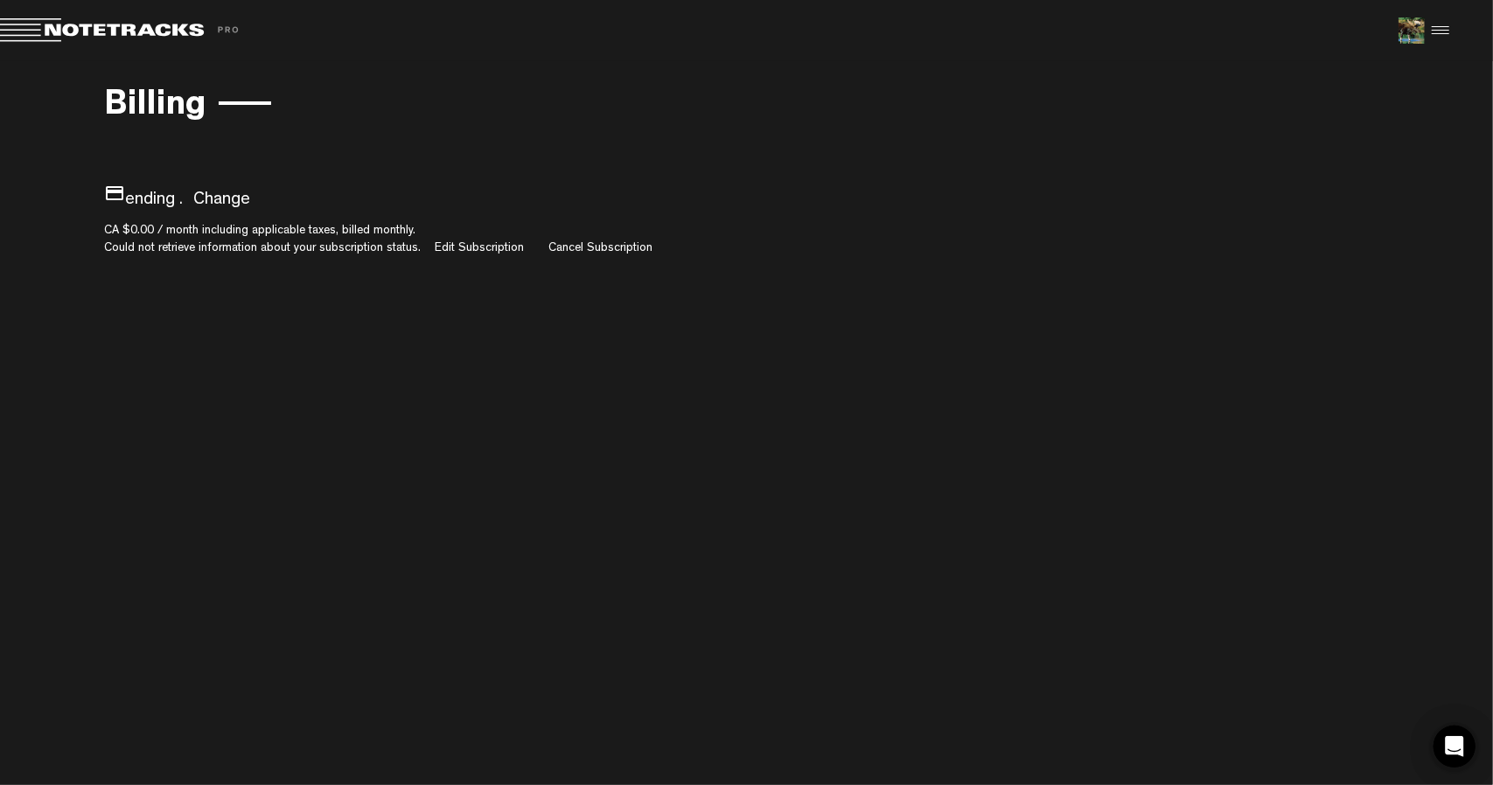
click at [177, 26] on span at bounding box center [122, 30] width 245 height 24
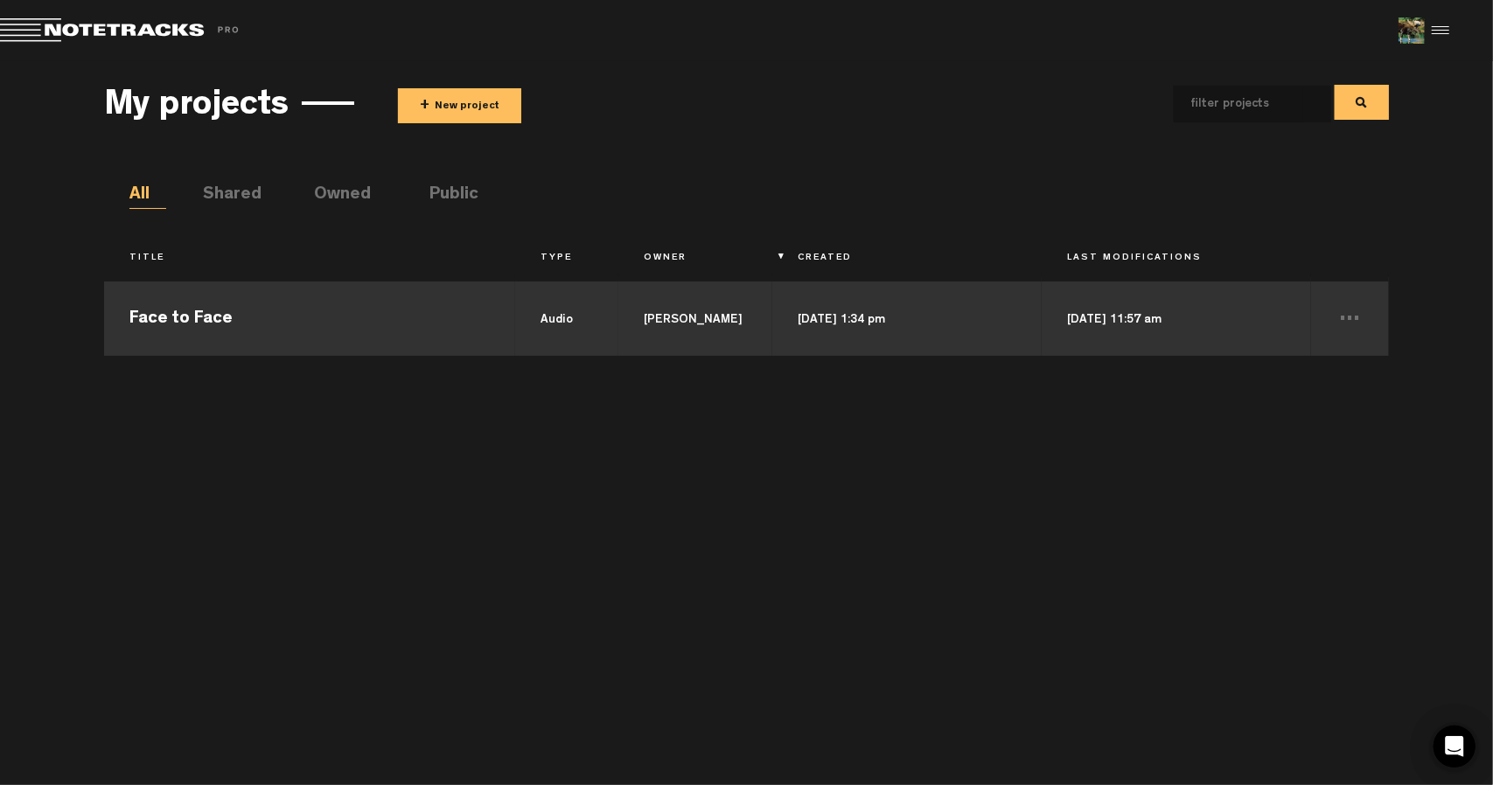
click at [269, 293] on td "Face to Face" at bounding box center [309, 316] width 411 height 79
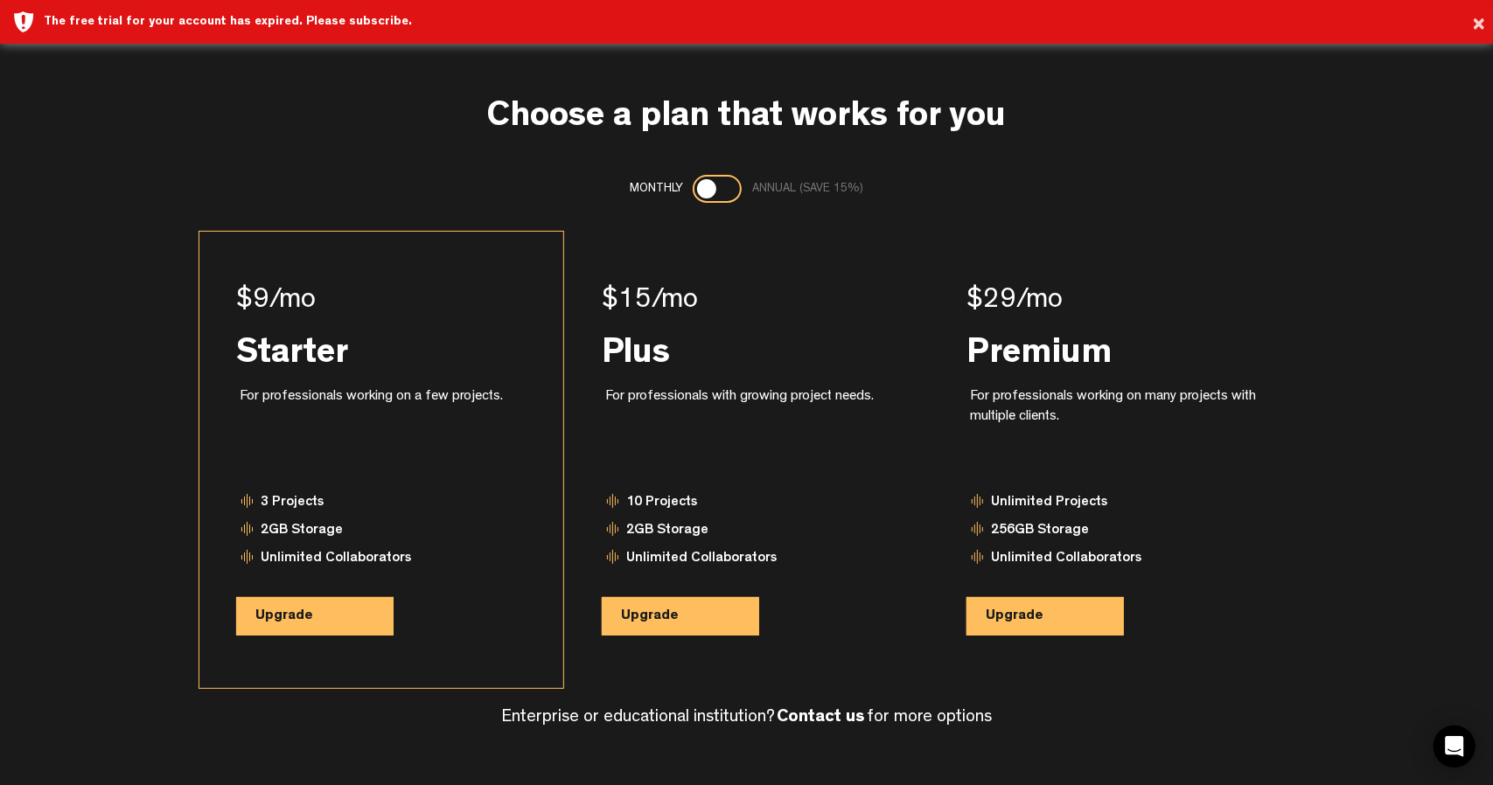
scroll to position [6, 0]
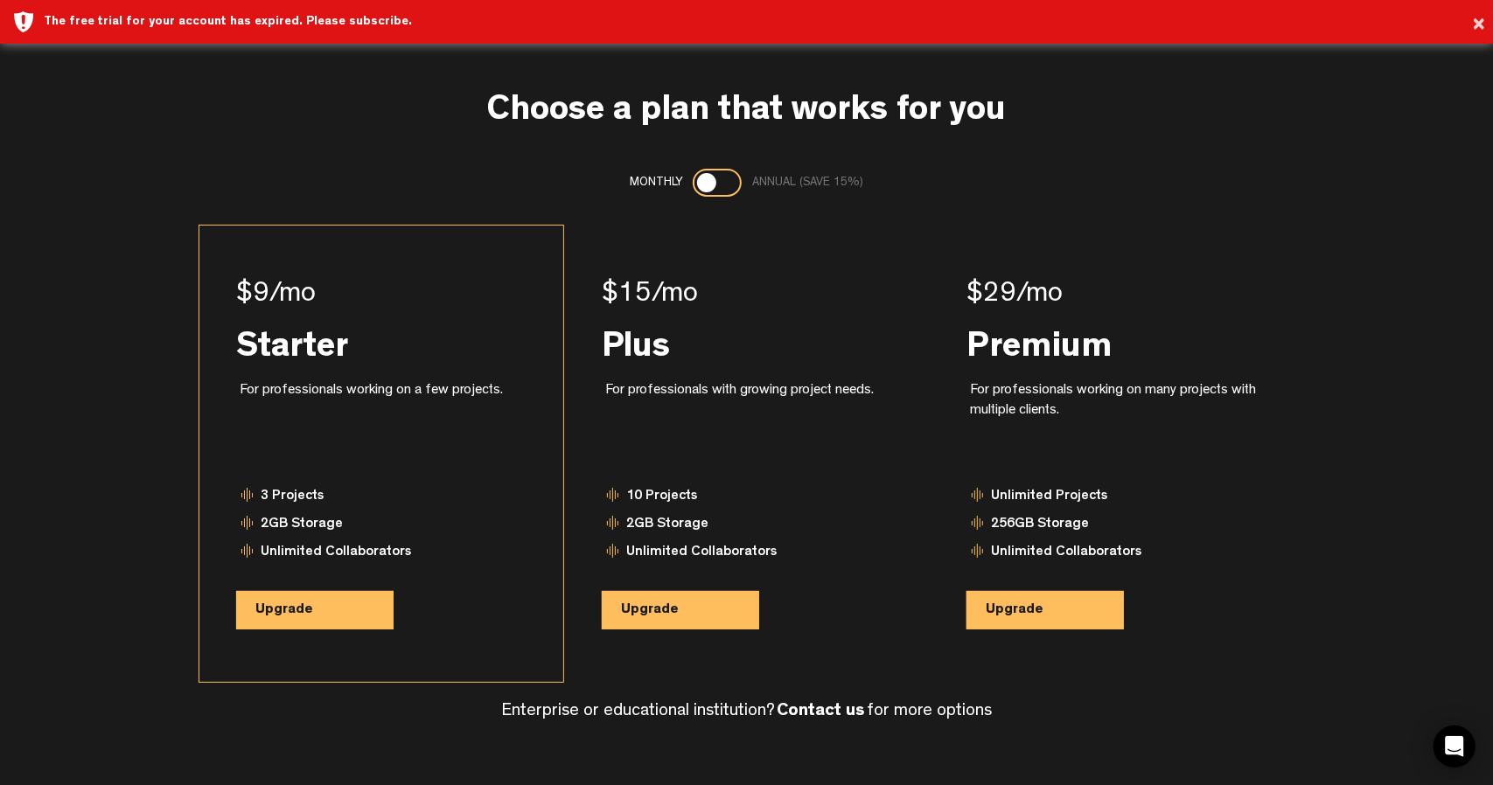
click at [331, 612] on button "Upgrade" at bounding box center [314, 610] width 157 height 38
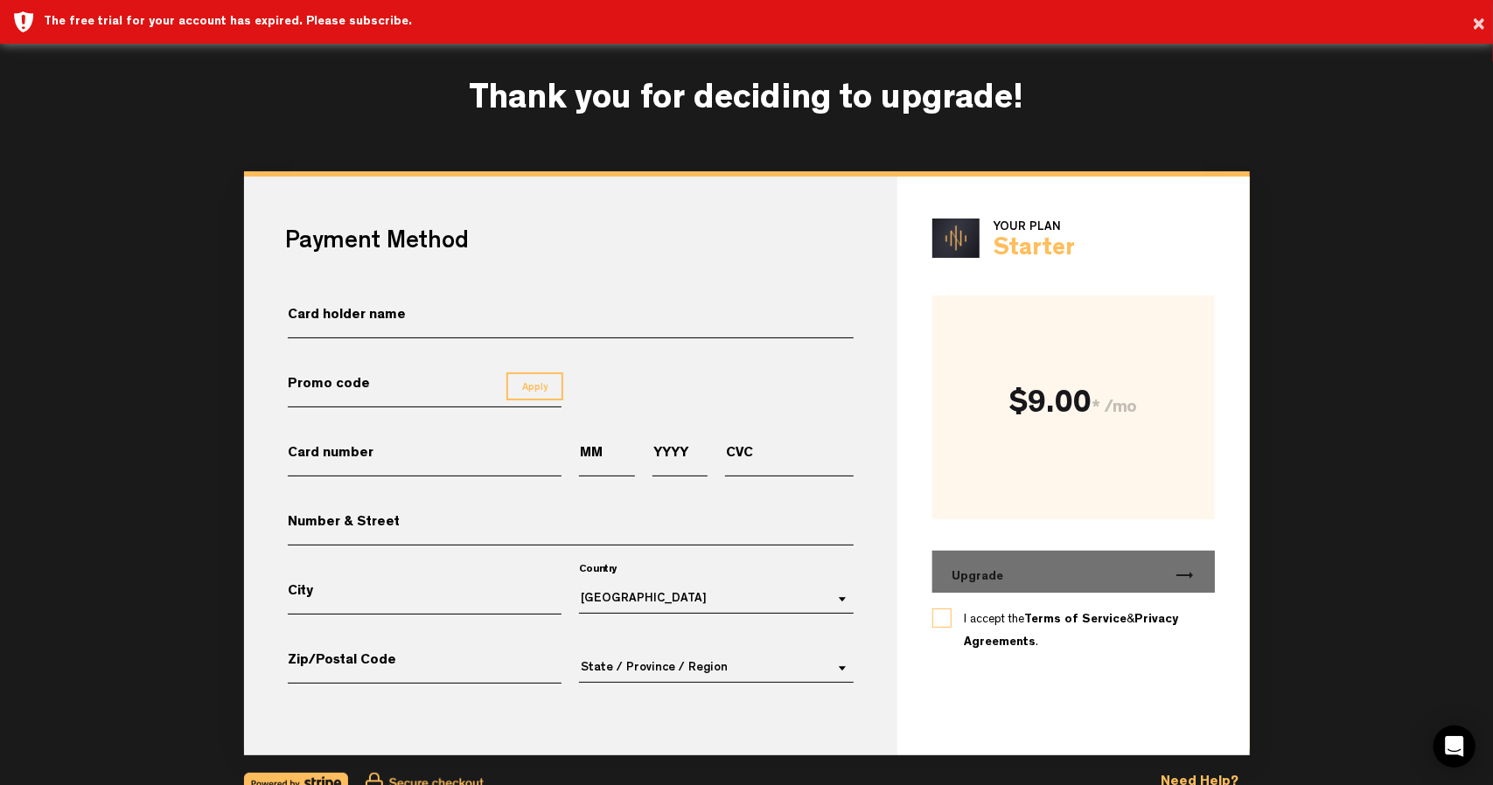
scroll to position [61, 0]
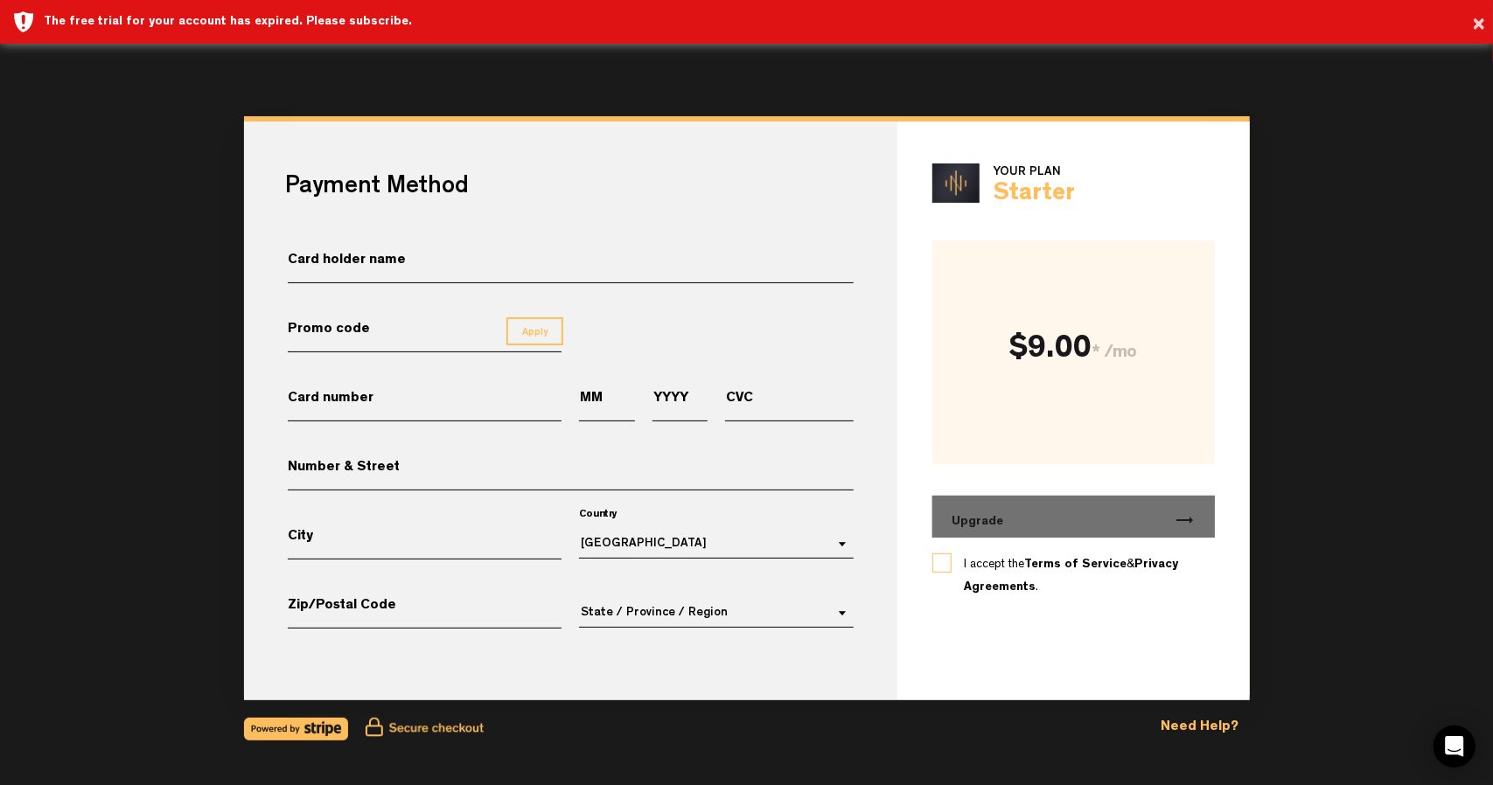
click at [373, 266] on input "Card holder name" at bounding box center [571, 268] width 567 height 31
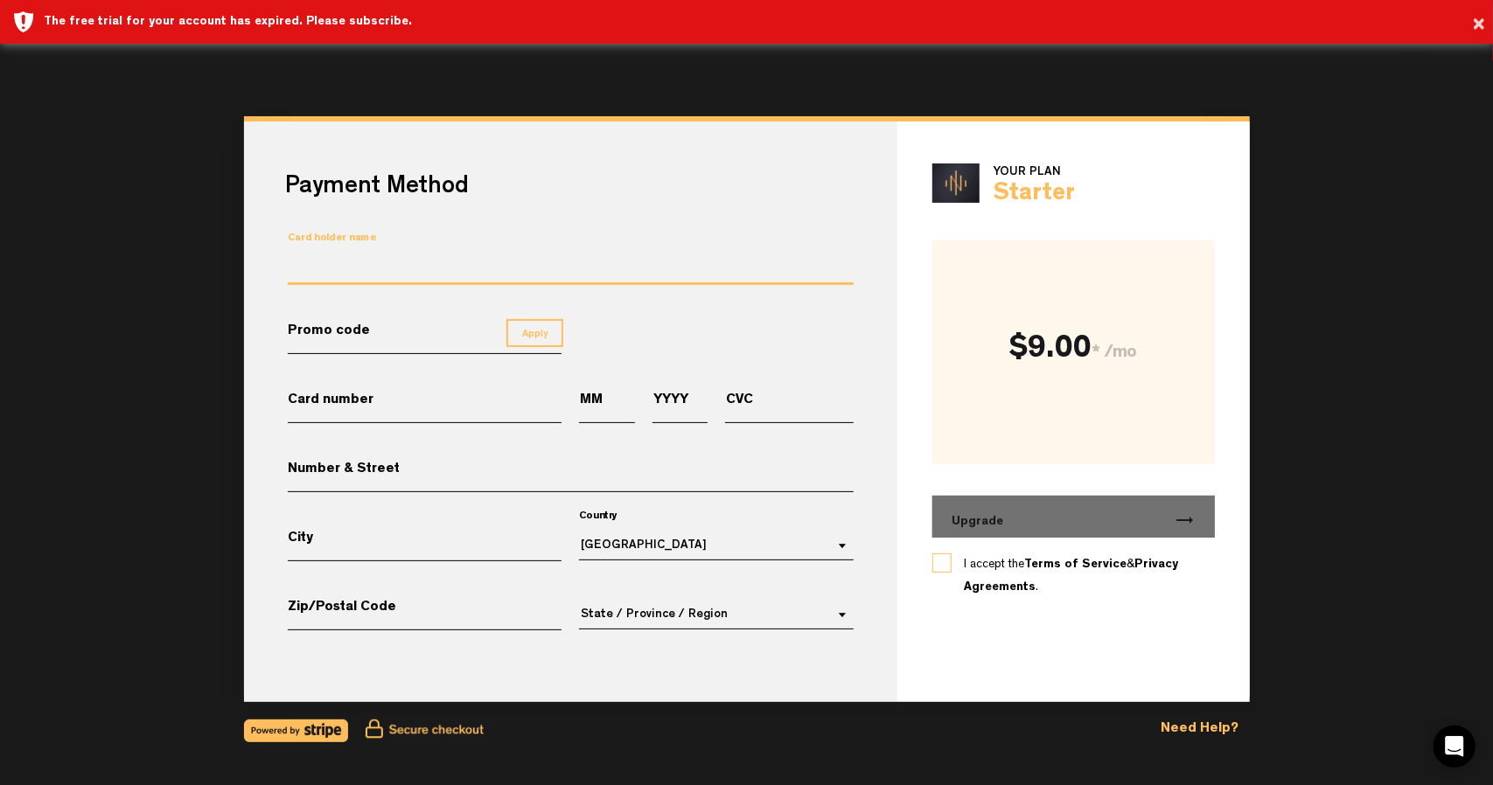
type input "[PERSON_NAME]"
type input "[CREDIT_CARD_NUMBER]"
type input "12"
type input "2026"
type input "867"
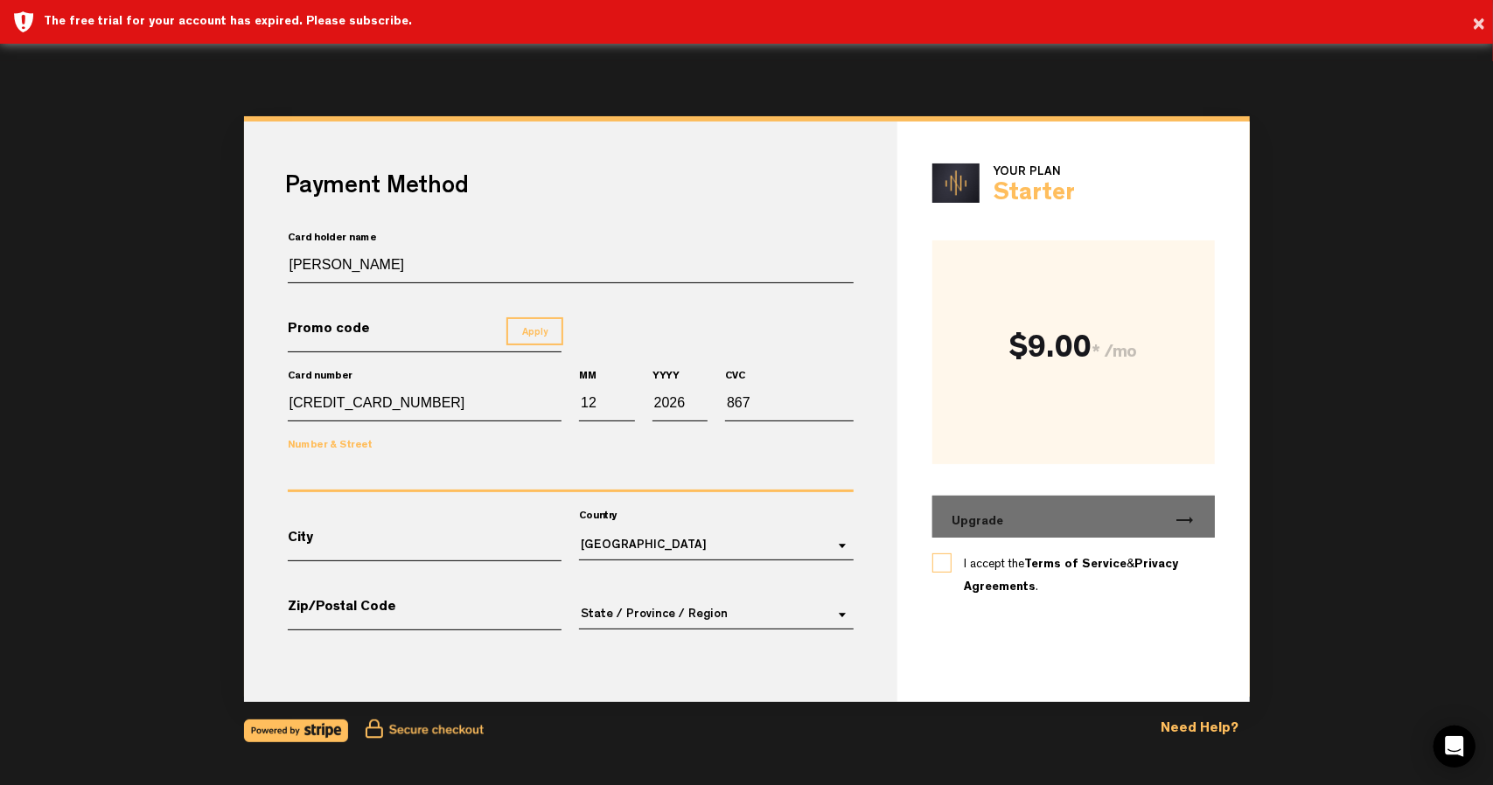
click at [382, 480] on input "Number & Street" at bounding box center [571, 476] width 567 height 32
type input "[STREET_ADDRESS]"
type input "[GEOGRAPHIC_DATA]"
type input "06824"
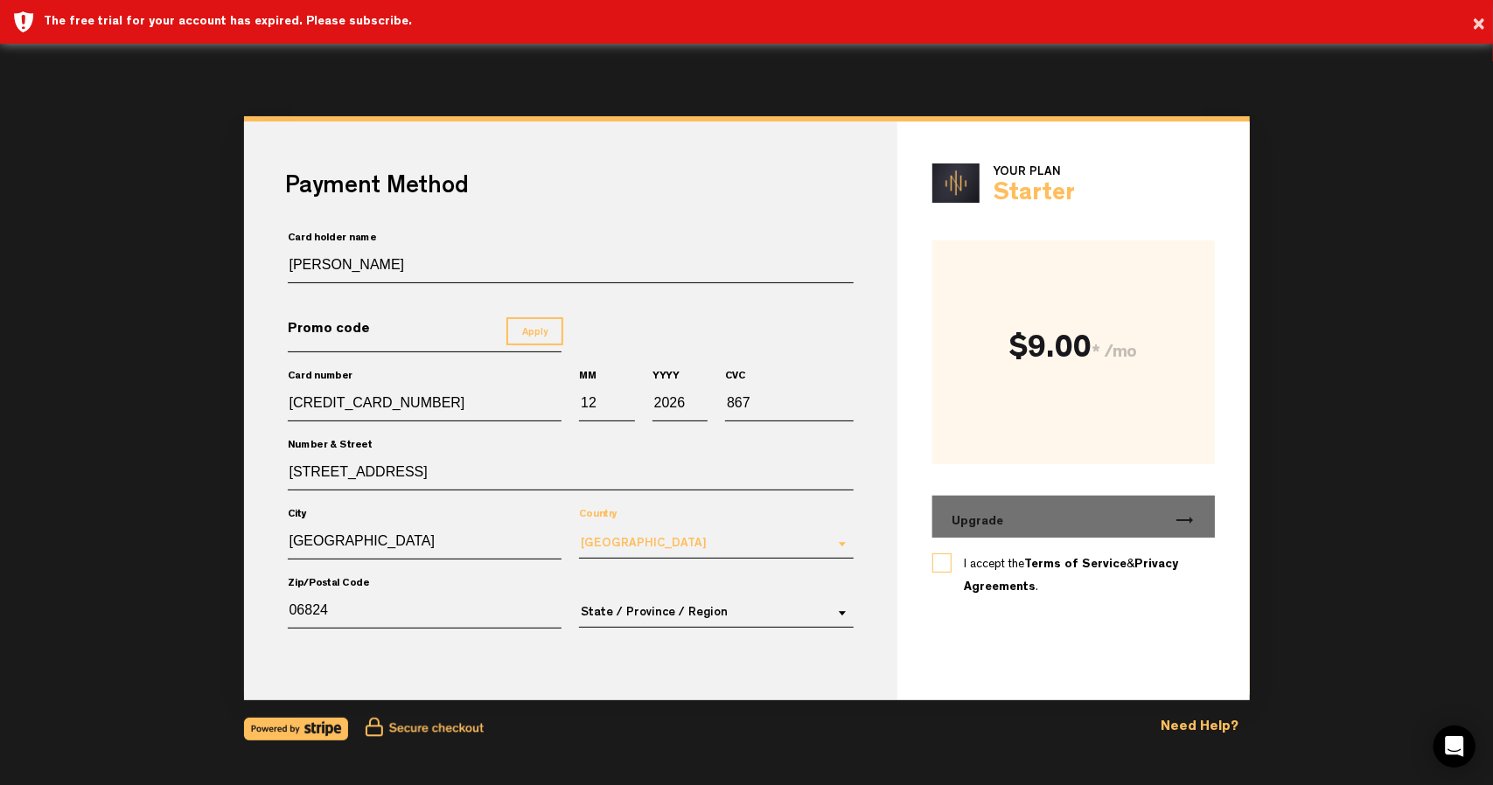
click at [613, 548] on div "[GEOGRAPHIC_DATA]" at bounding box center [644, 544] width 126 height 12
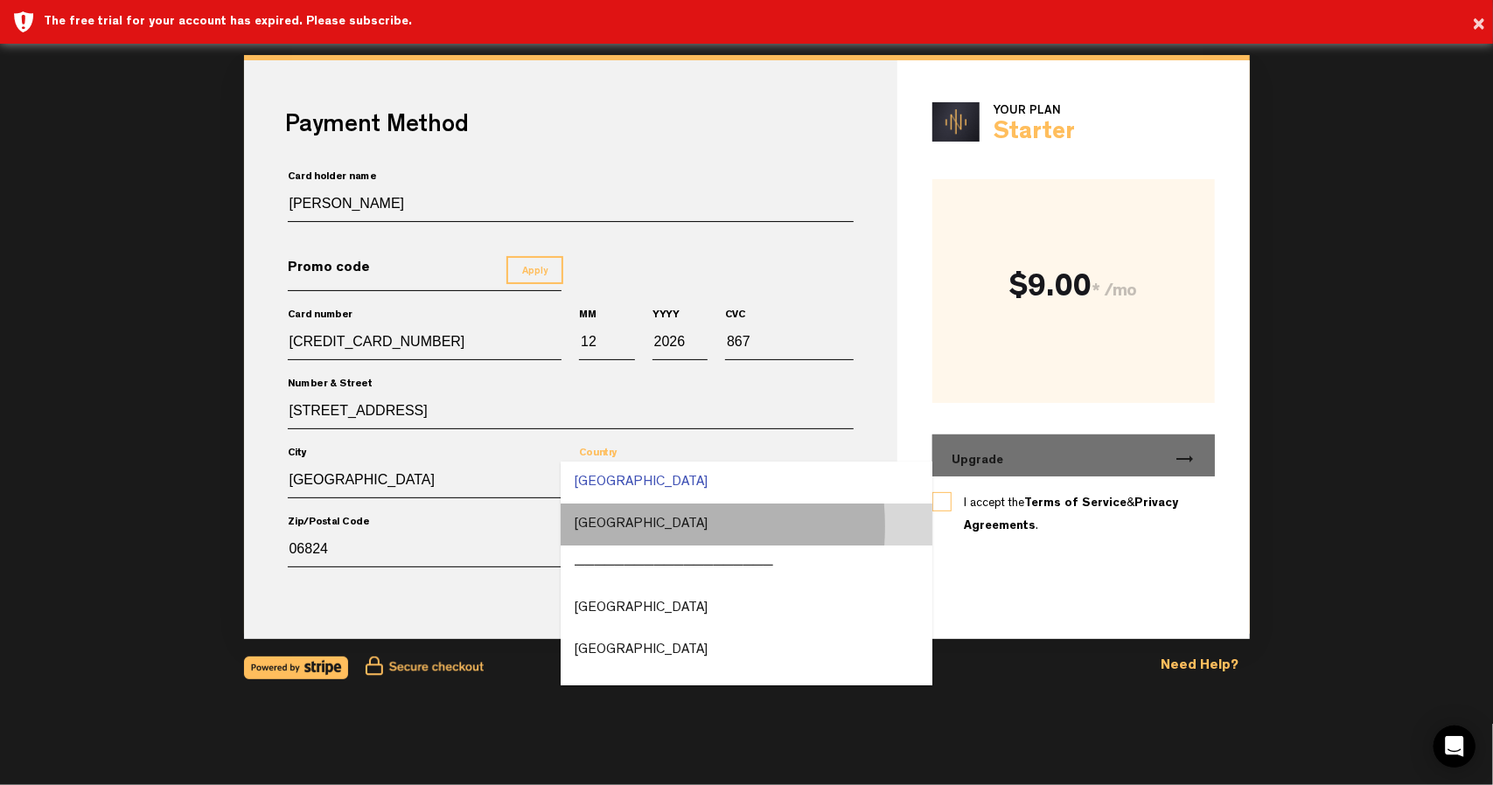
click at [612, 527] on div "[GEOGRAPHIC_DATA]" at bounding box center [641, 525] width 133 height 20
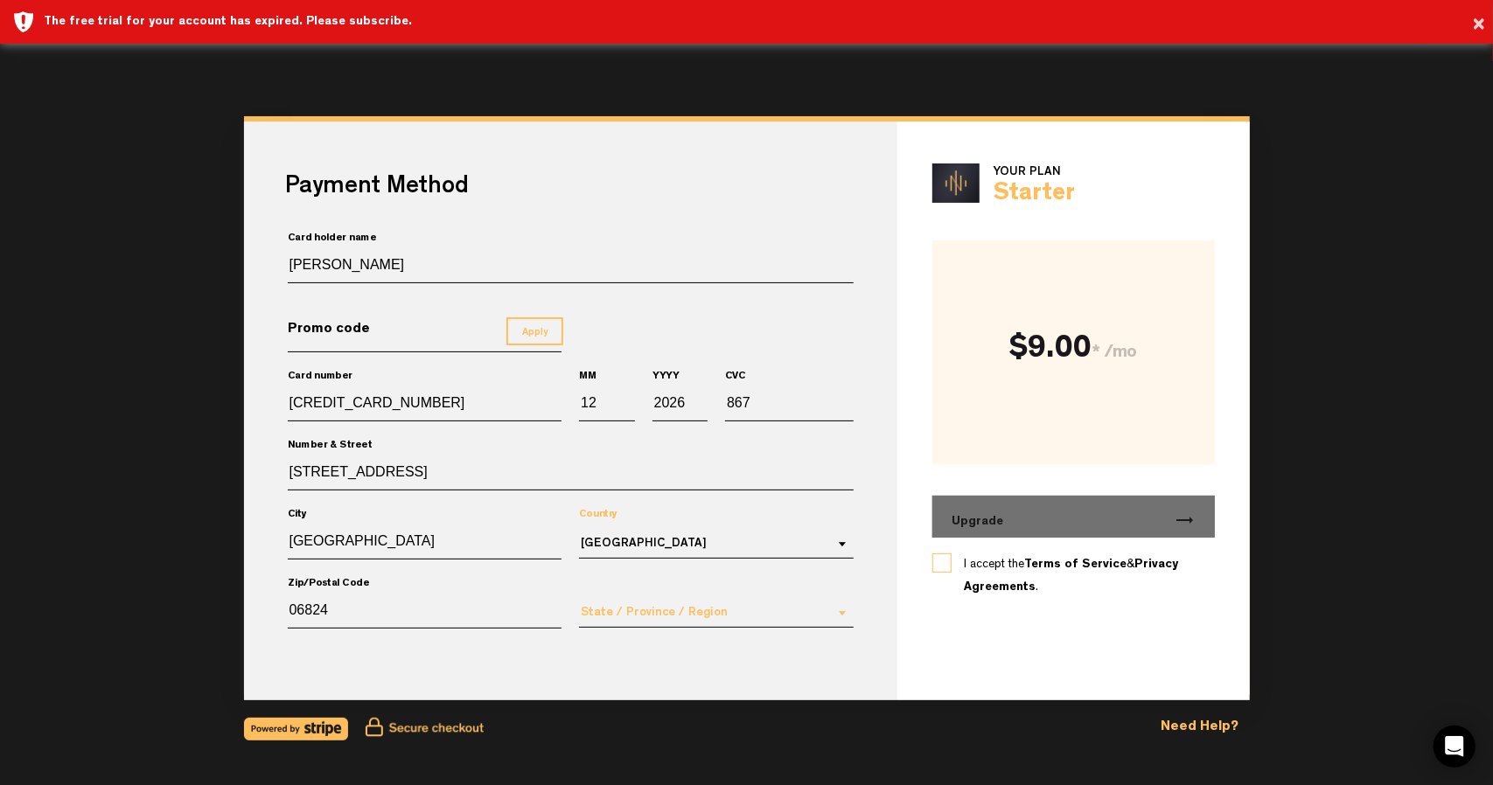
click at [640, 613] on md-select "State / Province / Region [US_STATE] [US_STATE] [US_STATE] [US_STATE] [US_STATE…" at bounding box center [716, 613] width 275 height 30
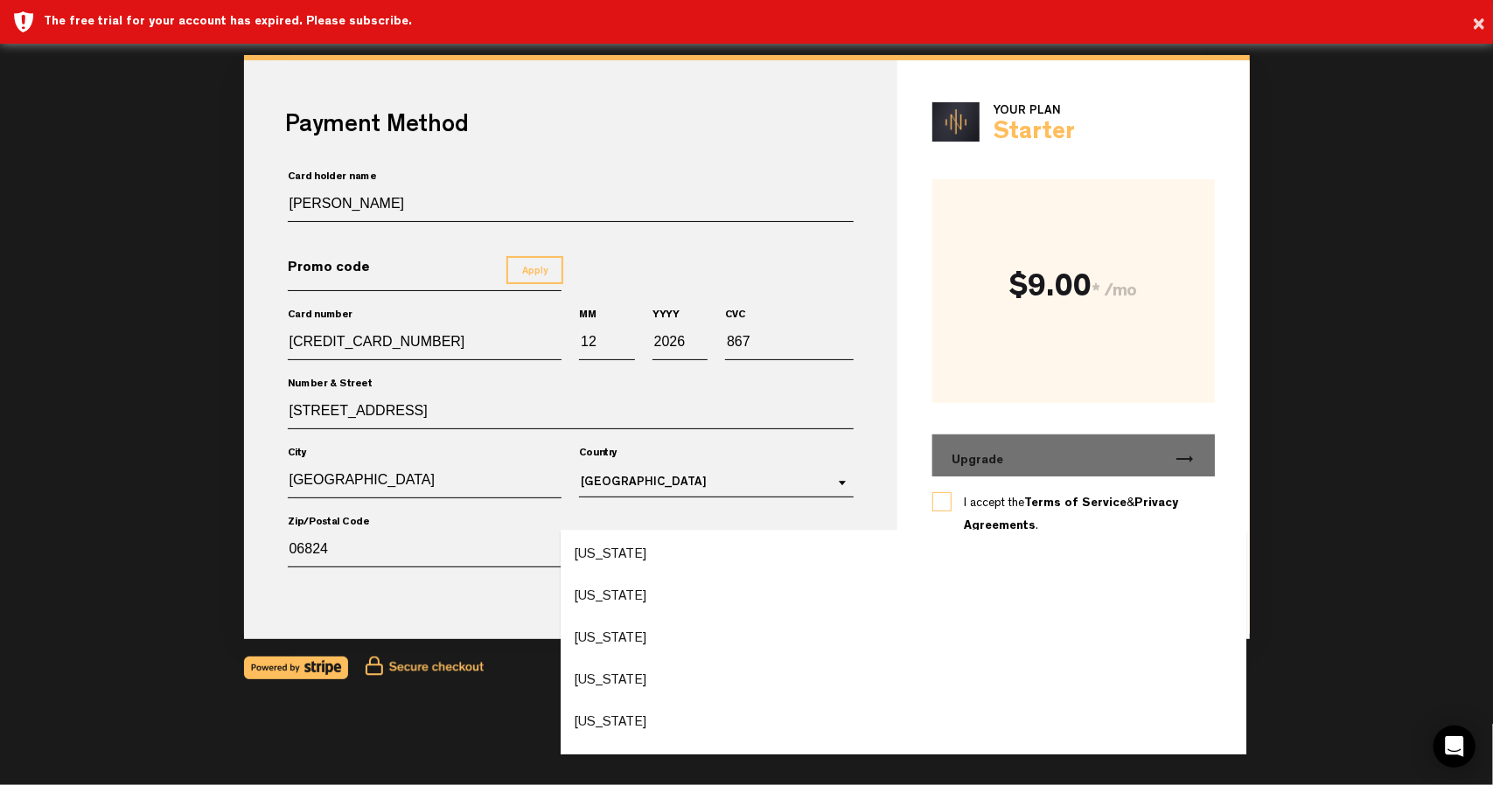
scroll to position [175, 0]
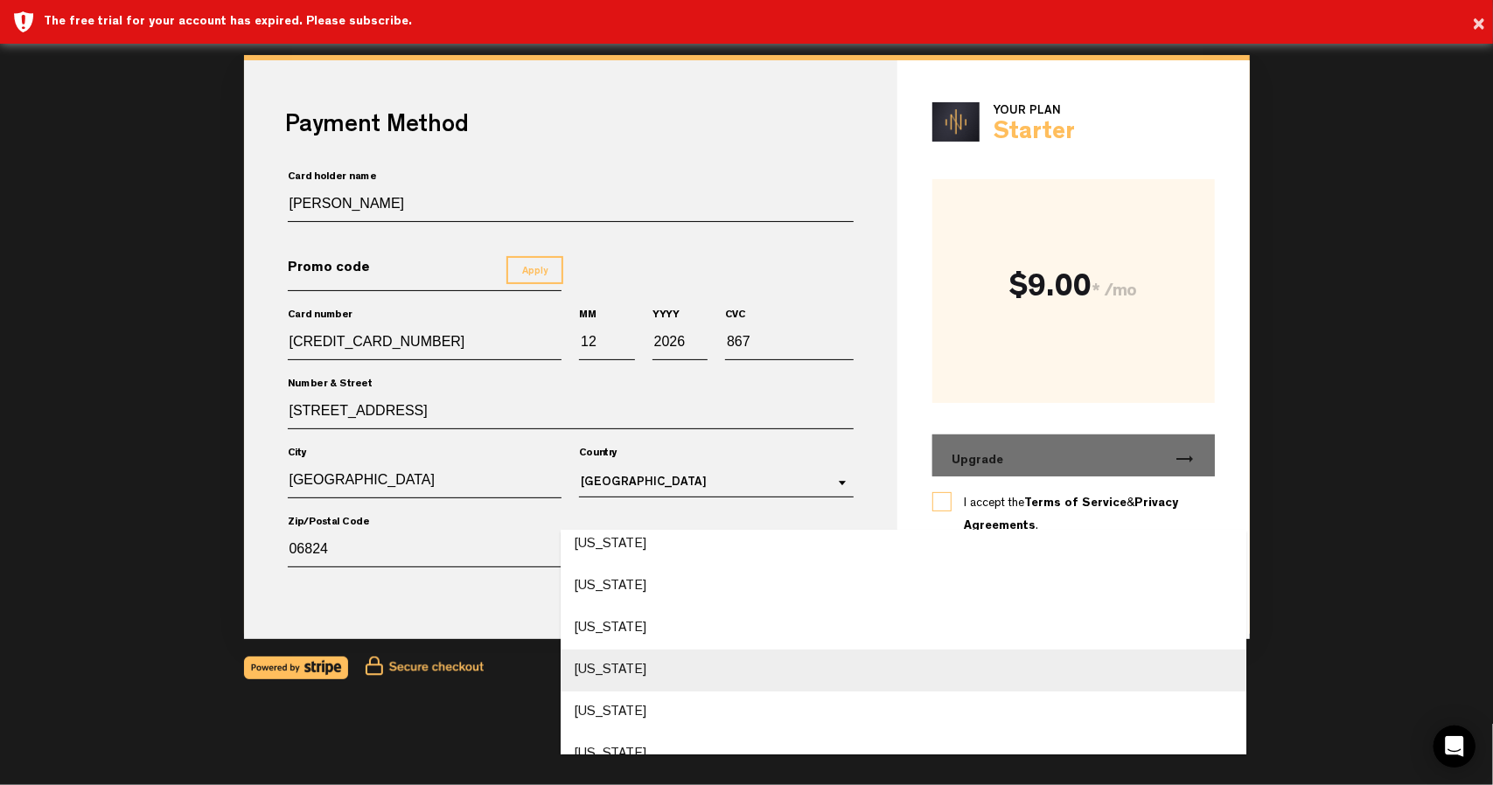
click at [642, 668] on div "[US_STATE]" at bounding box center [611, 671] width 72 height 20
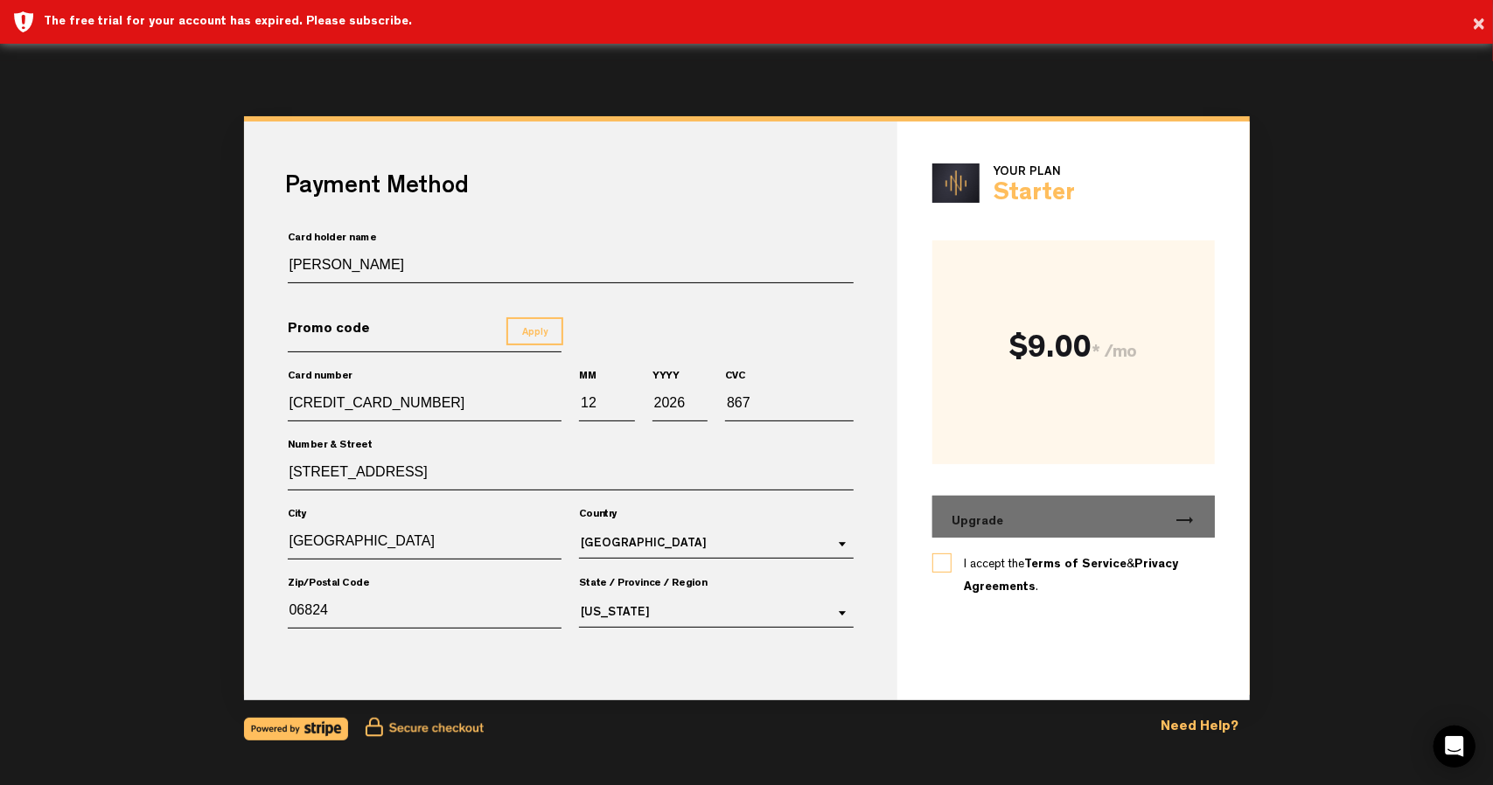
click at [964, 555] on label "I accept the Terms of Service & Privacy Agreements ." at bounding box center [1074, 576] width 220 height 45
click at [0, 0] on input "I accept the Terms of Service & Privacy Agreements ." at bounding box center [0, 0] width 0 height 0
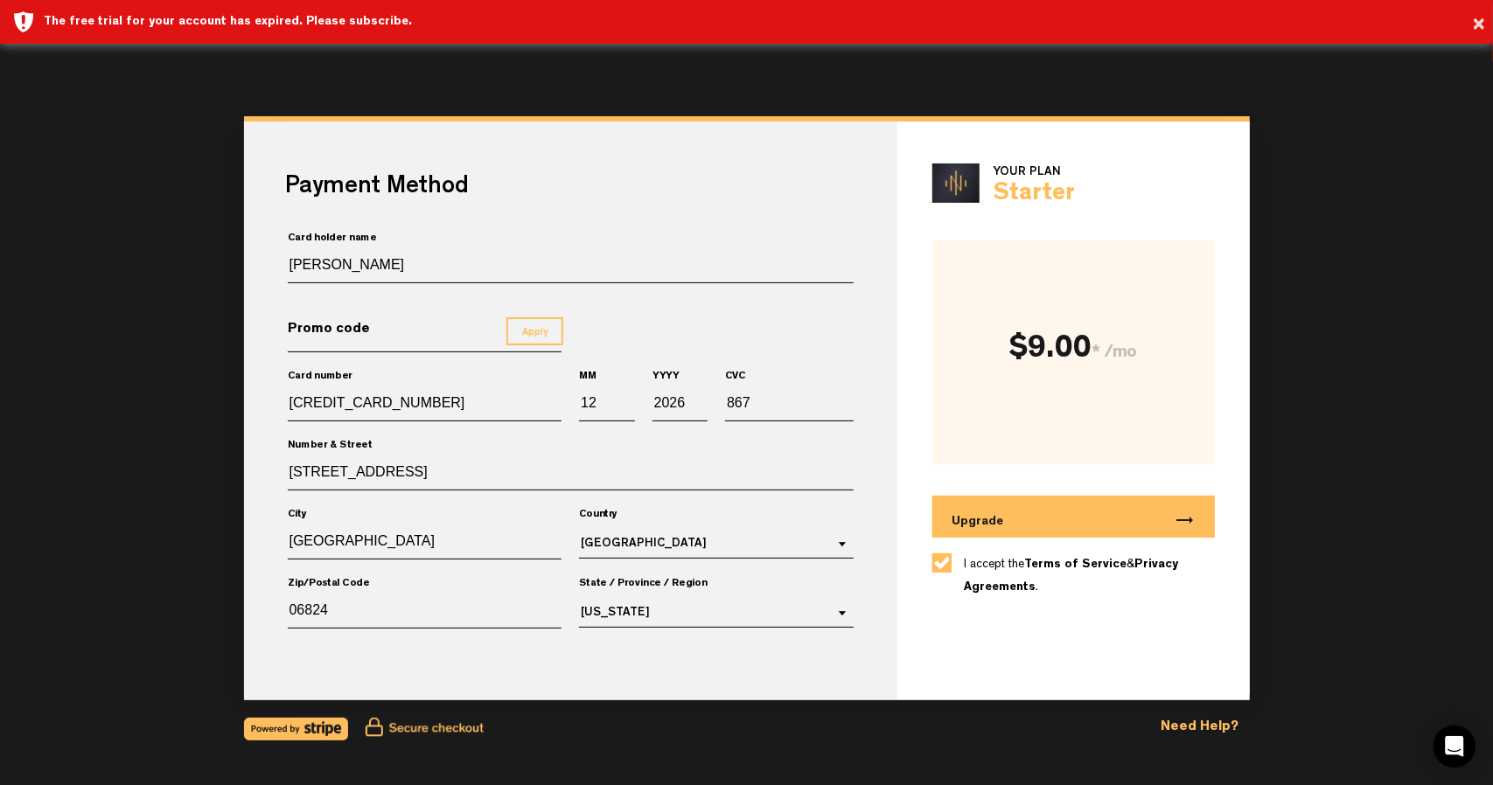
click at [945, 656] on div "Payment Method Card holder name [PERSON_NAME] Promo code Apply Card number [CRE…" at bounding box center [747, 411] width 1006 height 579
click at [963, 512] on button "Upgrade trending_flat" at bounding box center [1073, 517] width 283 height 42
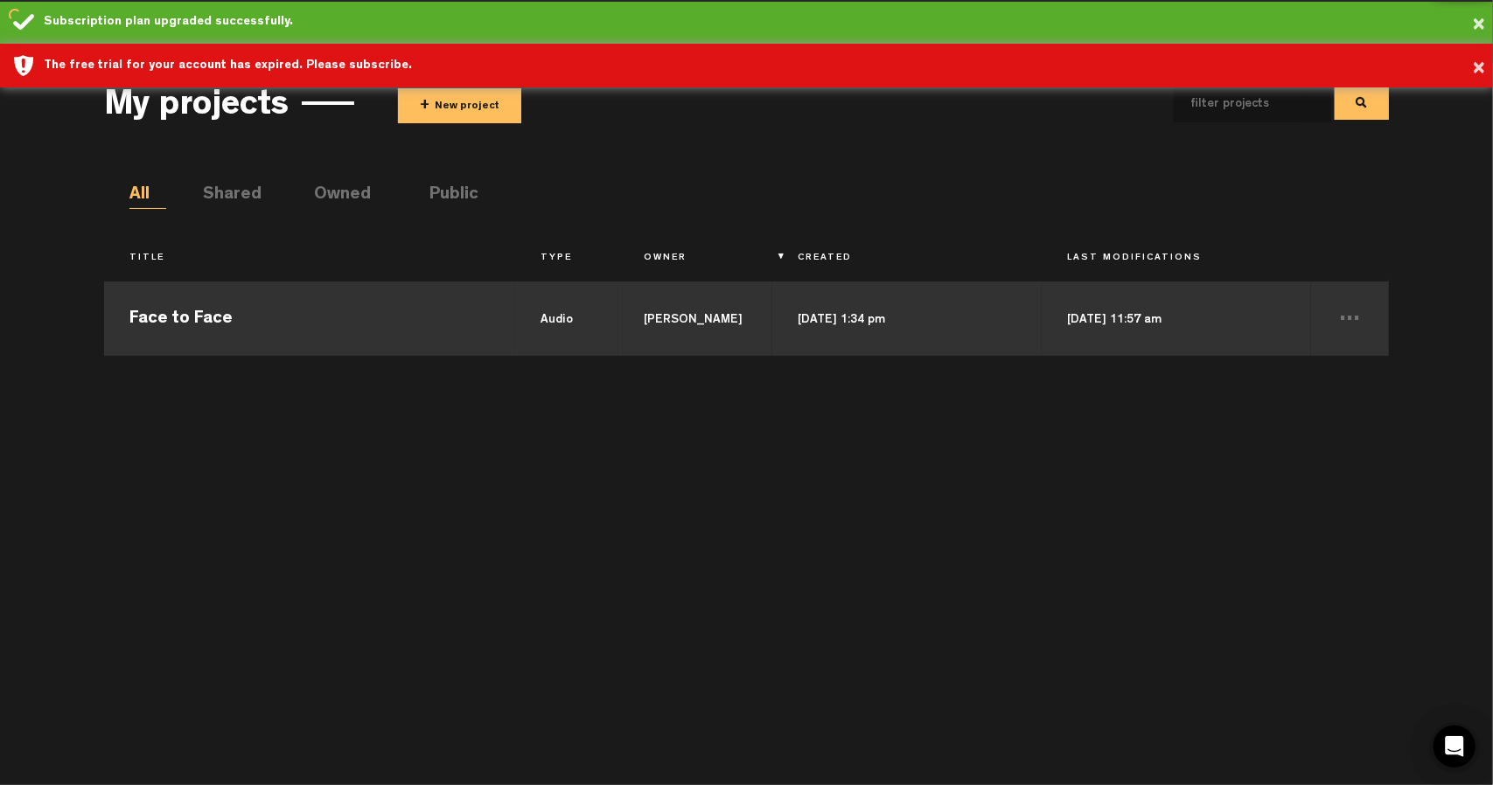
click at [644, 311] on td "[PERSON_NAME]" at bounding box center [695, 316] width 154 height 79
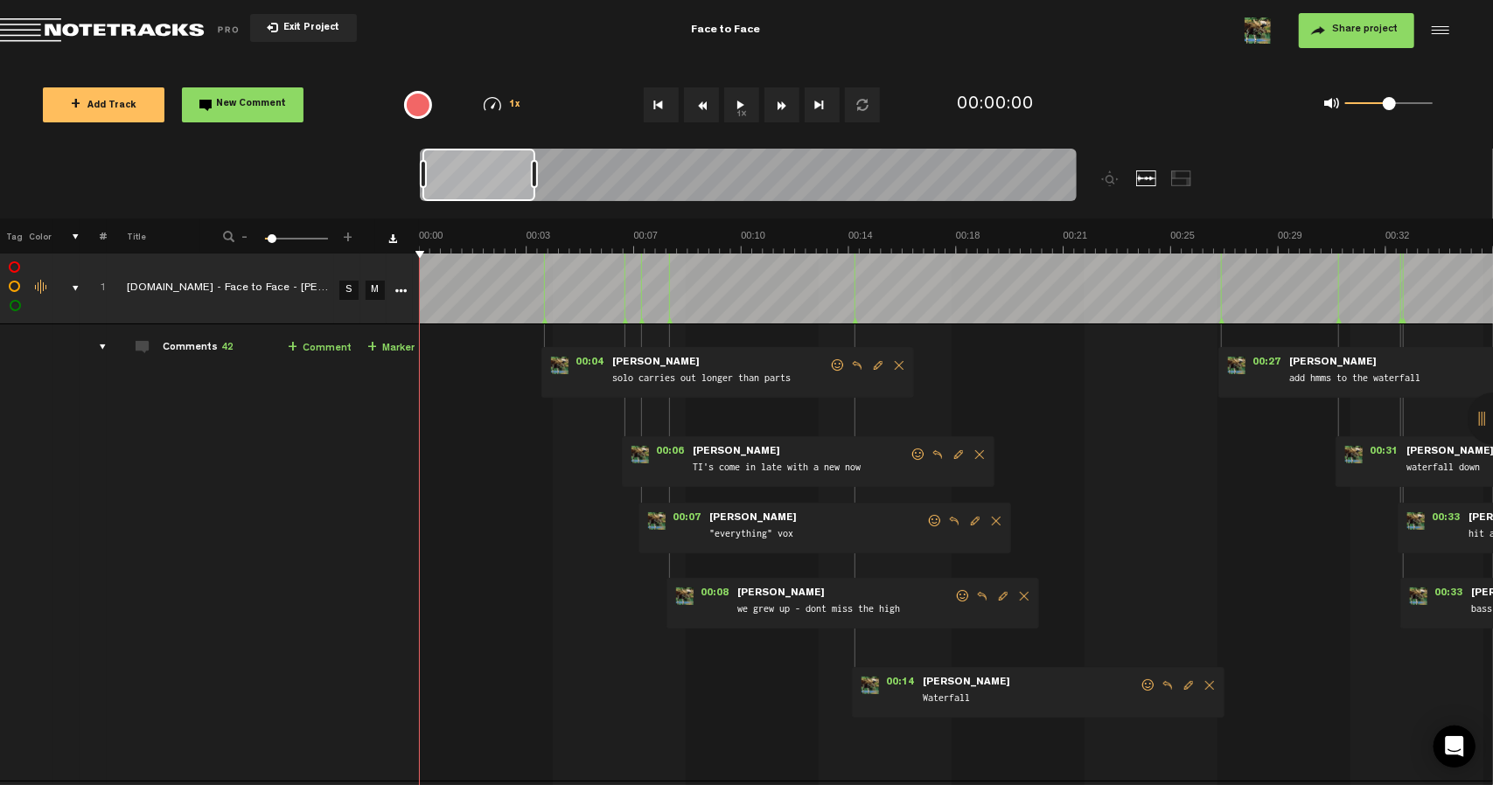
click at [733, 102] on button "1x" at bounding box center [741, 104] width 35 height 35
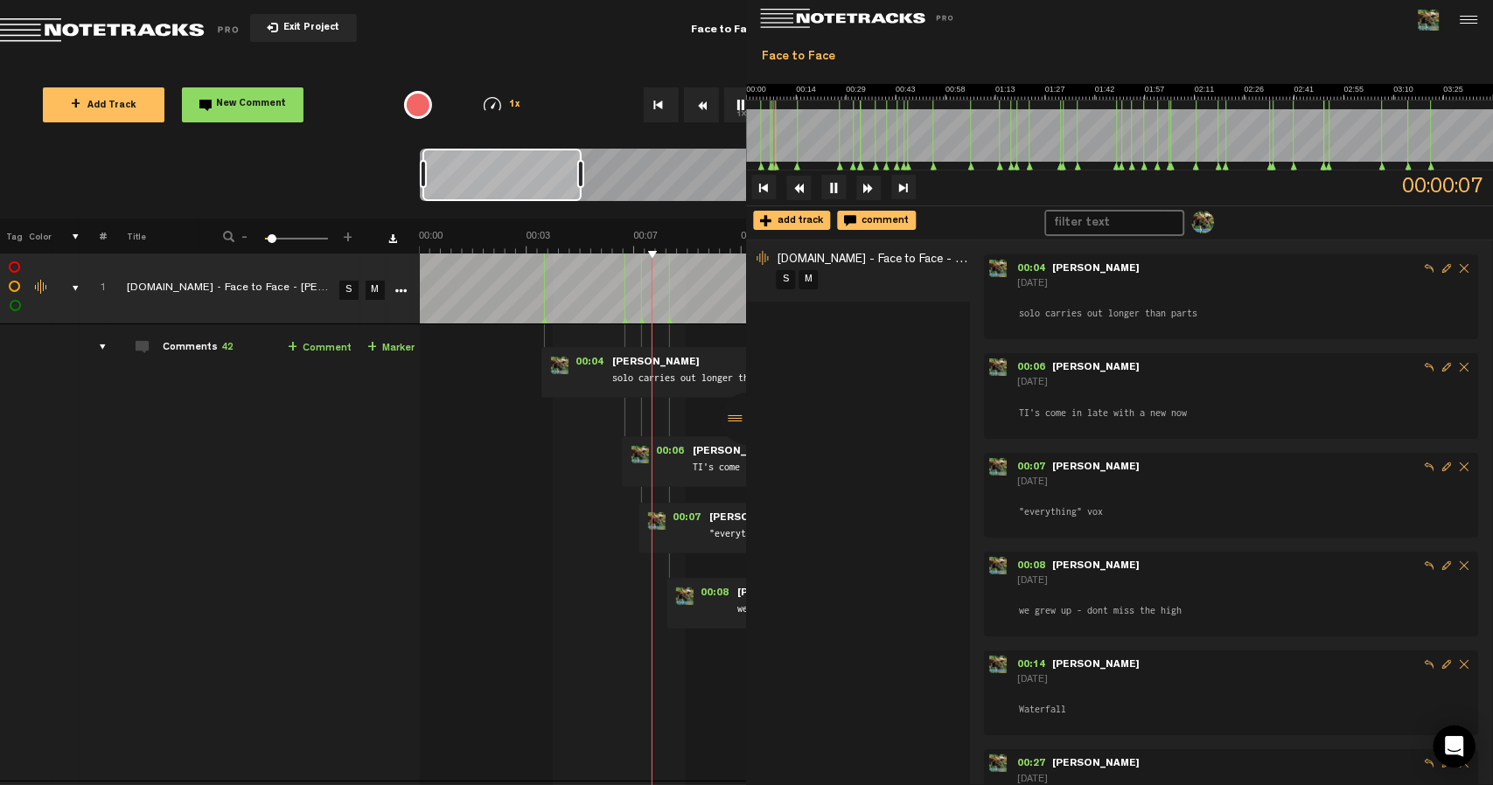
click at [511, 465] on div "00:04 - • [PERSON_NAME]: "solo carries out longer than parts" [PERSON_NAME] sol…" at bounding box center [957, 559] width 1071 height 443
click at [586, 29] on div "Face to Face" at bounding box center [726, 31] width 484 height 44
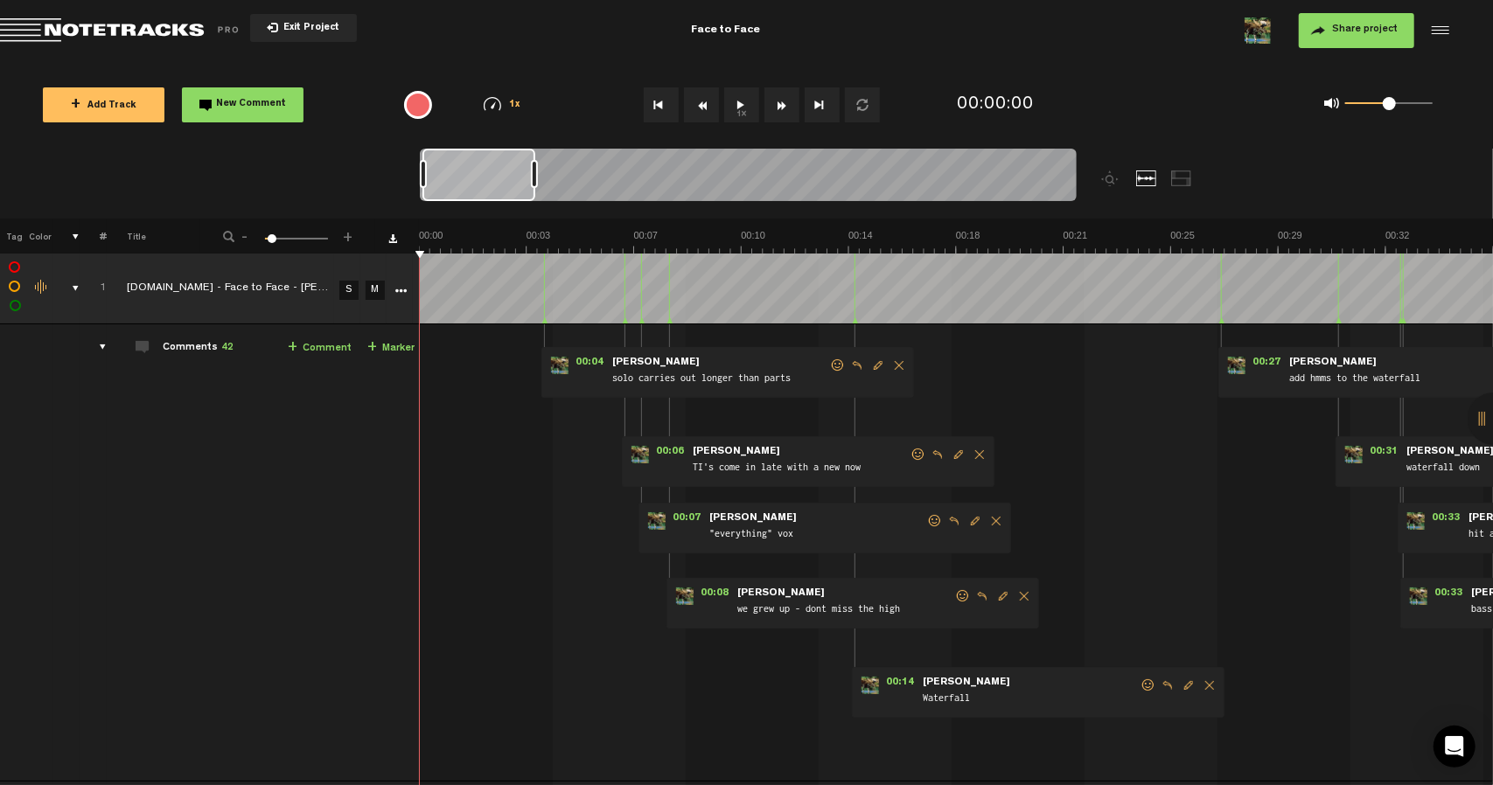
click at [742, 108] on button "1x" at bounding box center [741, 104] width 35 height 35
click at [659, 107] on button "Go to beginning" at bounding box center [661, 104] width 35 height 35
click at [749, 104] on button "1x" at bounding box center [741, 104] width 35 height 35
click at [750, 99] on button "1x" at bounding box center [741, 104] width 35 height 35
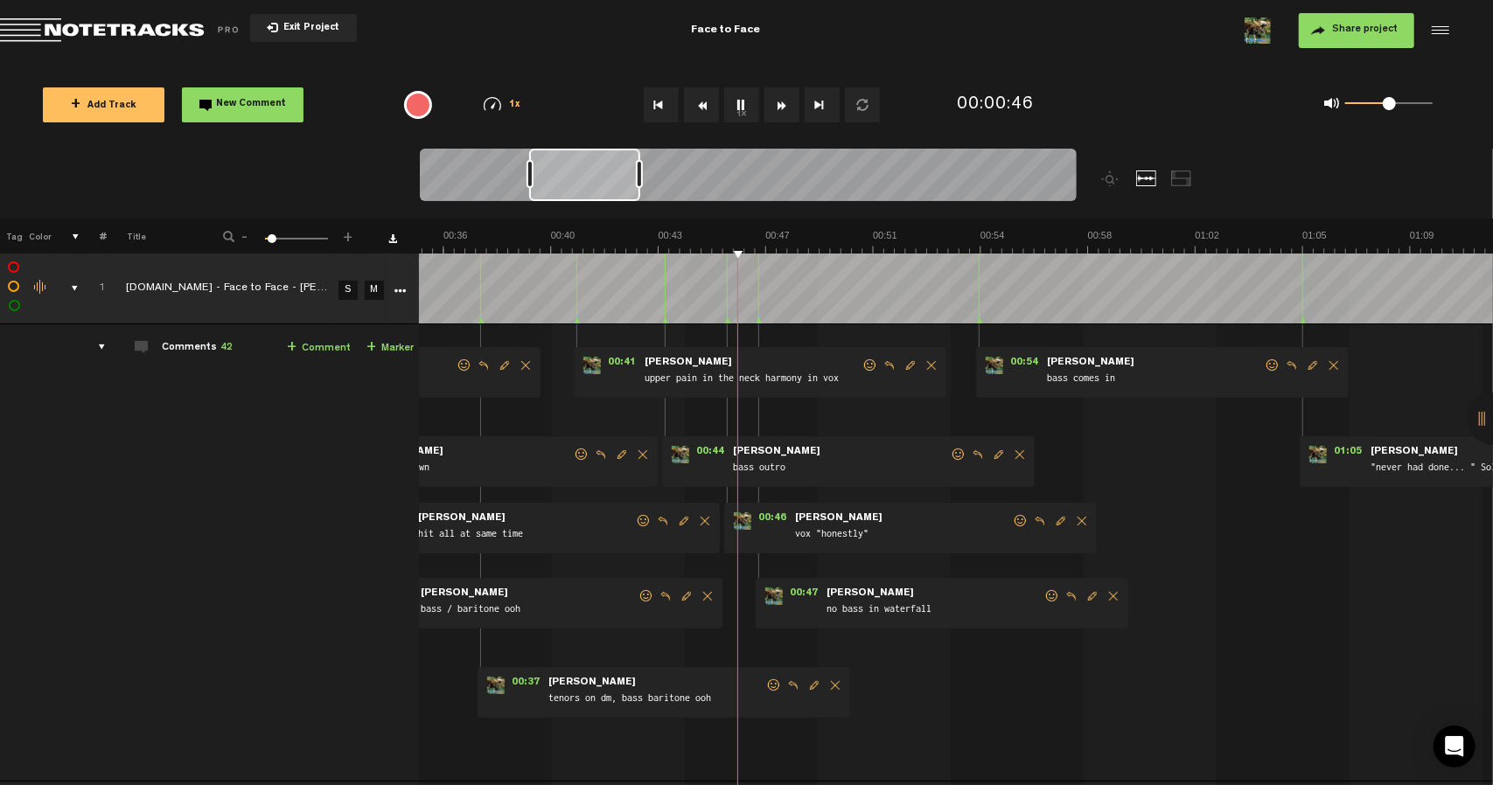
scroll to position [0, 1050]
click at [740, 96] on button "1x" at bounding box center [741, 104] width 35 height 35
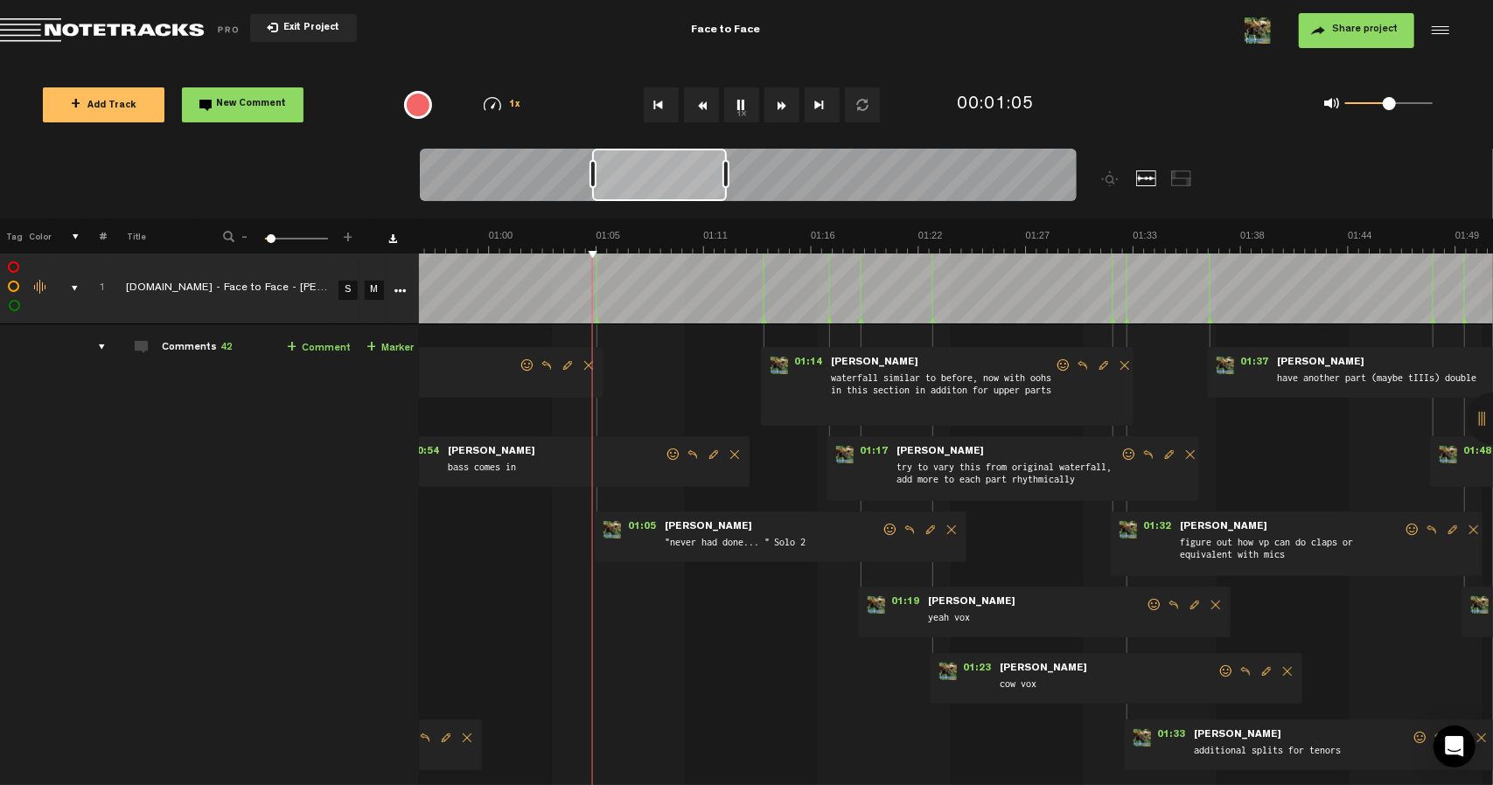
scroll to position [0, 1112]
drag, startPoint x: 705, startPoint y: 175, endPoint x: 740, endPoint y: 179, distance: 35.3
click at [740, 179] on div at bounding box center [738, 174] width 7 height 28
click at [799, 244] on img at bounding box center [1455, 241] width 4296 height 24
click at [764, 283] on div at bounding box center [764, 289] width 1 height 70
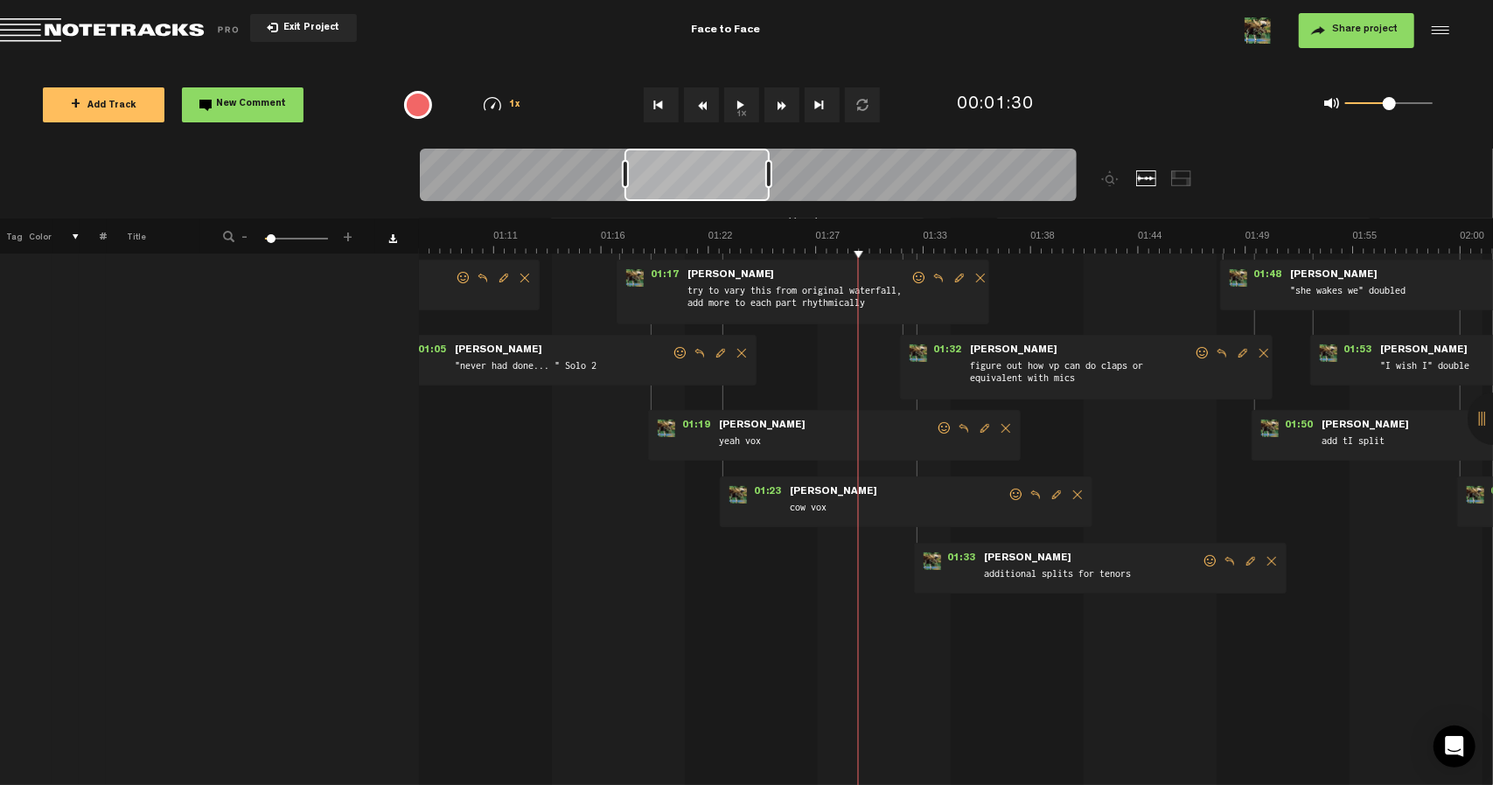
scroll to position [175, 13]
click at [858, 375] on td "1 SpotiDownloader.com - Face to Face - Rex Orange County S M SpotiDownloader.co…" at bounding box center [956, 483] width 1074 height 666
click at [680, 248] on img at bounding box center [1245, 241] width 4296 height 24
click at [845, 249] on img at bounding box center [1245, 241] width 4296 height 24
click at [551, 234] on img at bounding box center [1245, 241] width 4296 height 24
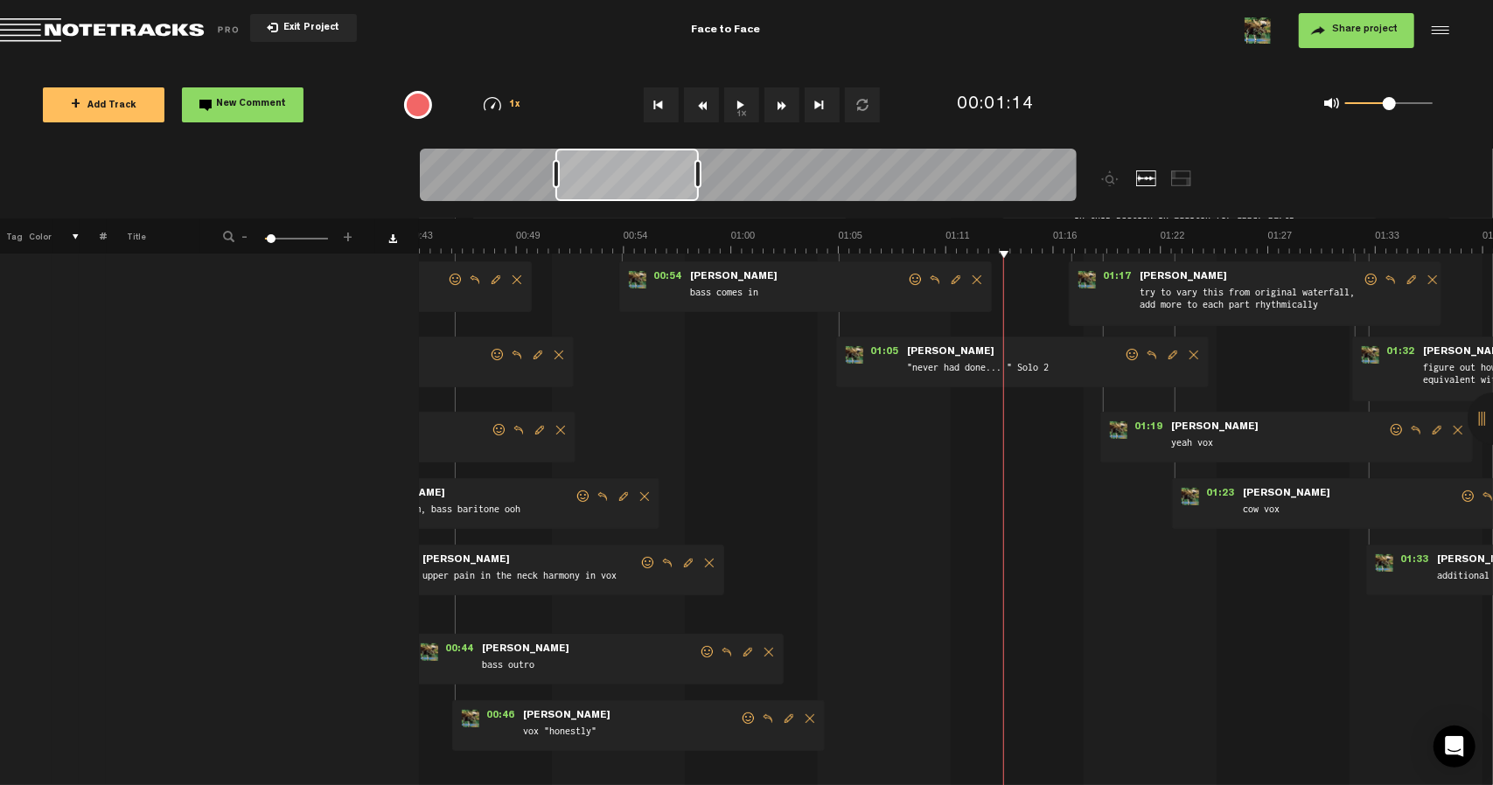
scroll to position [0, 863]
drag, startPoint x: 670, startPoint y: 172, endPoint x: 607, endPoint y: 176, distance: 63.1
click at [607, 176] on div at bounding box center [626, 175] width 143 height 52
drag, startPoint x: 1051, startPoint y: 239, endPoint x: 1065, endPoint y: 241, distance: 14.1
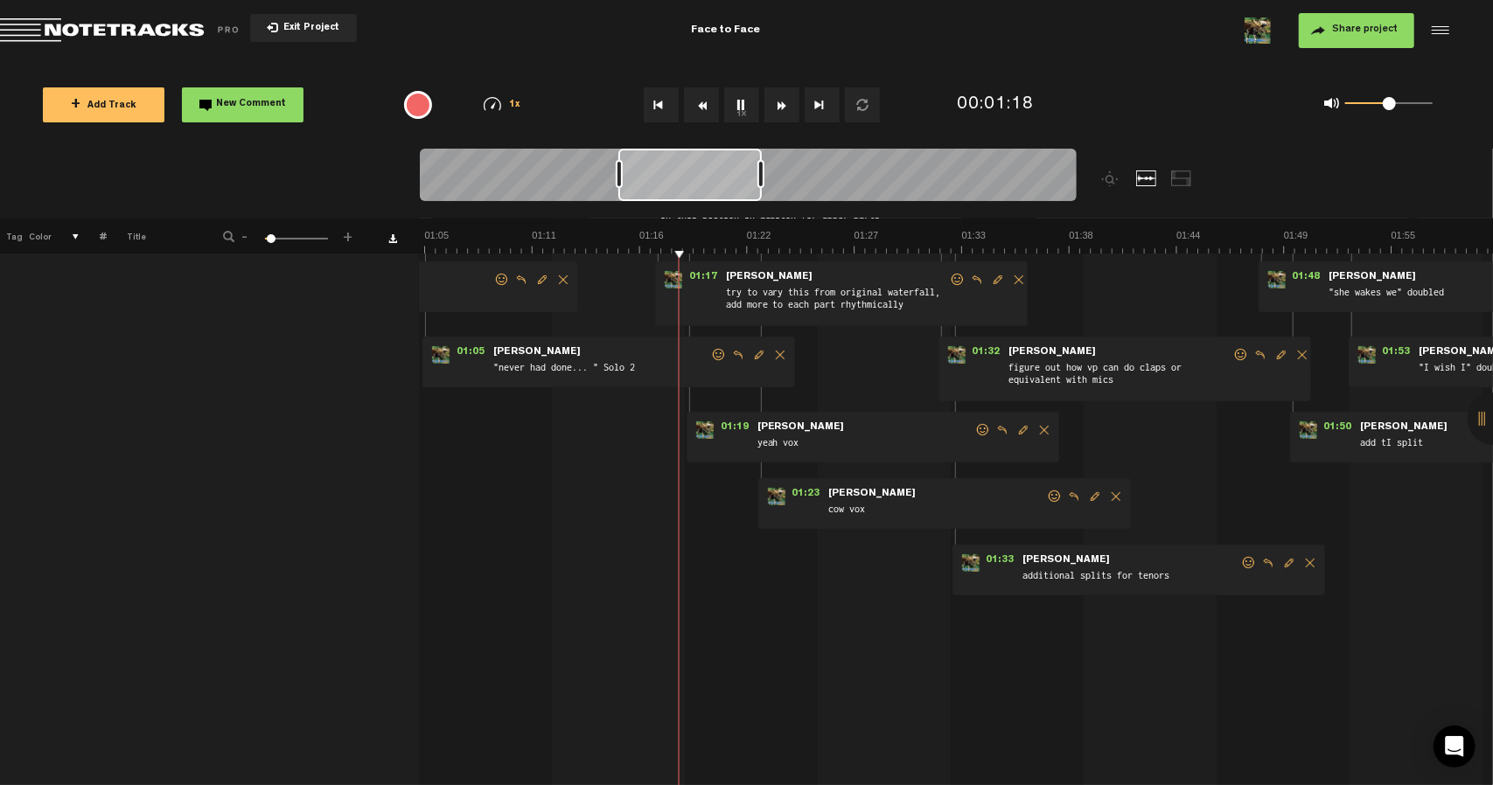
scroll to position [0, 1283]
click at [944, 243] on img at bounding box center [1284, 241] width 4296 height 24
click at [1026, 246] on img at bounding box center [1284, 241] width 4296 height 24
click at [974, 244] on img at bounding box center [1284, 241] width 4296 height 24
click at [960, 241] on img at bounding box center [1284, 241] width 4296 height 24
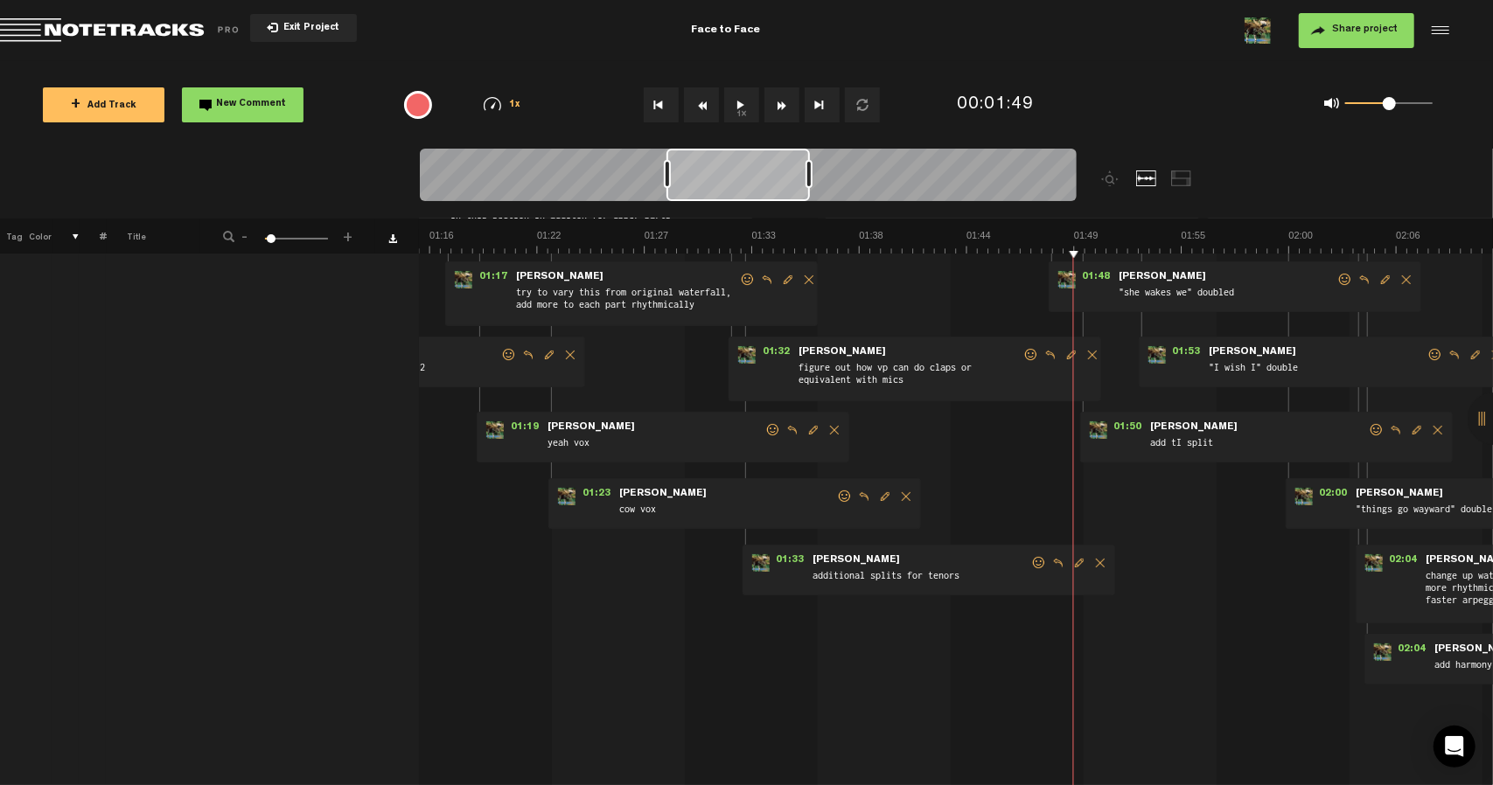
scroll to position [0, 1598]
